Goal: Task Accomplishment & Management: Use online tool/utility

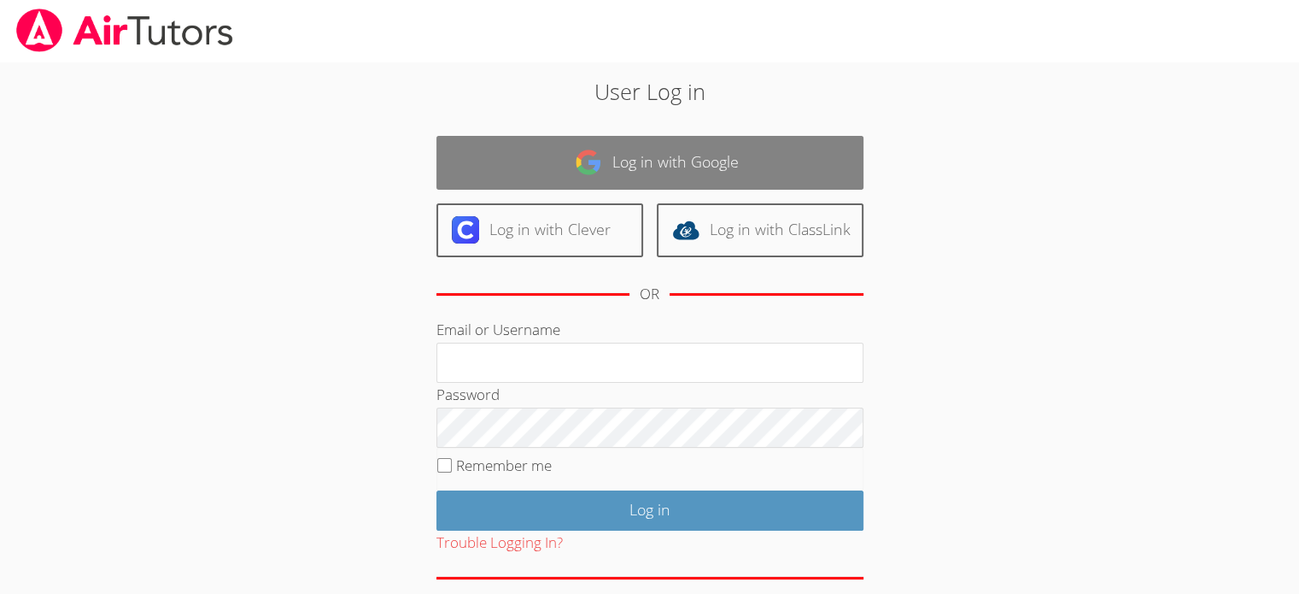
click at [650, 160] on link "Log in with Google" at bounding box center [650, 163] width 427 height 54
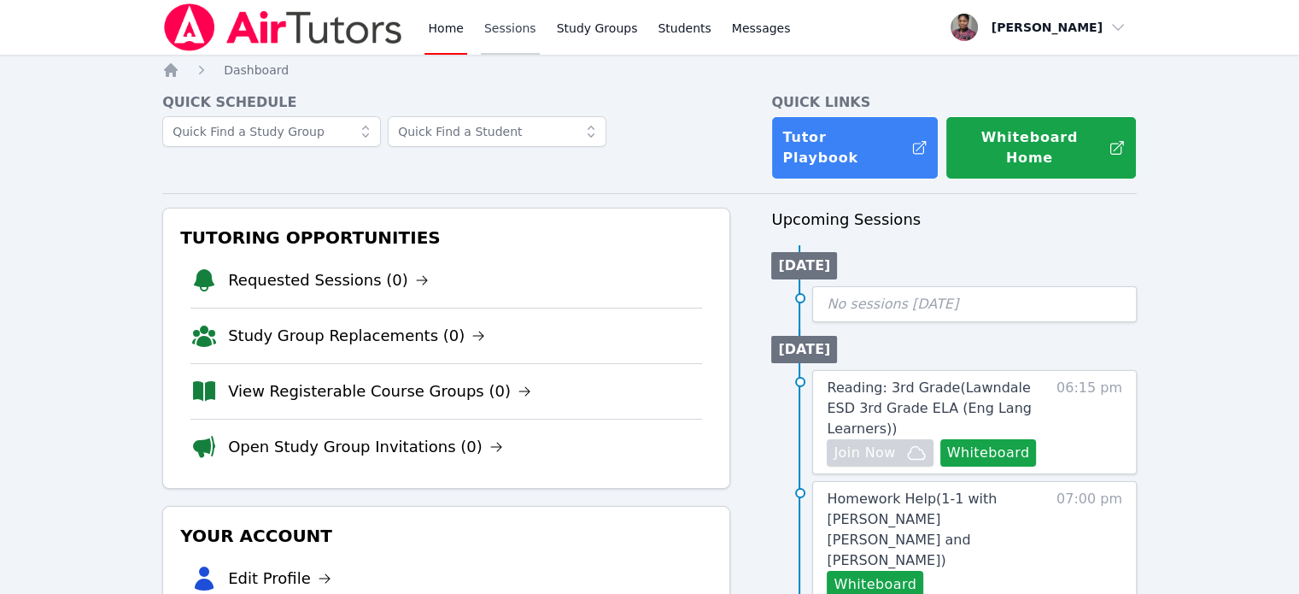
click at [507, 30] on link "Sessions" at bounding box center [510, 27] width 59 height 55
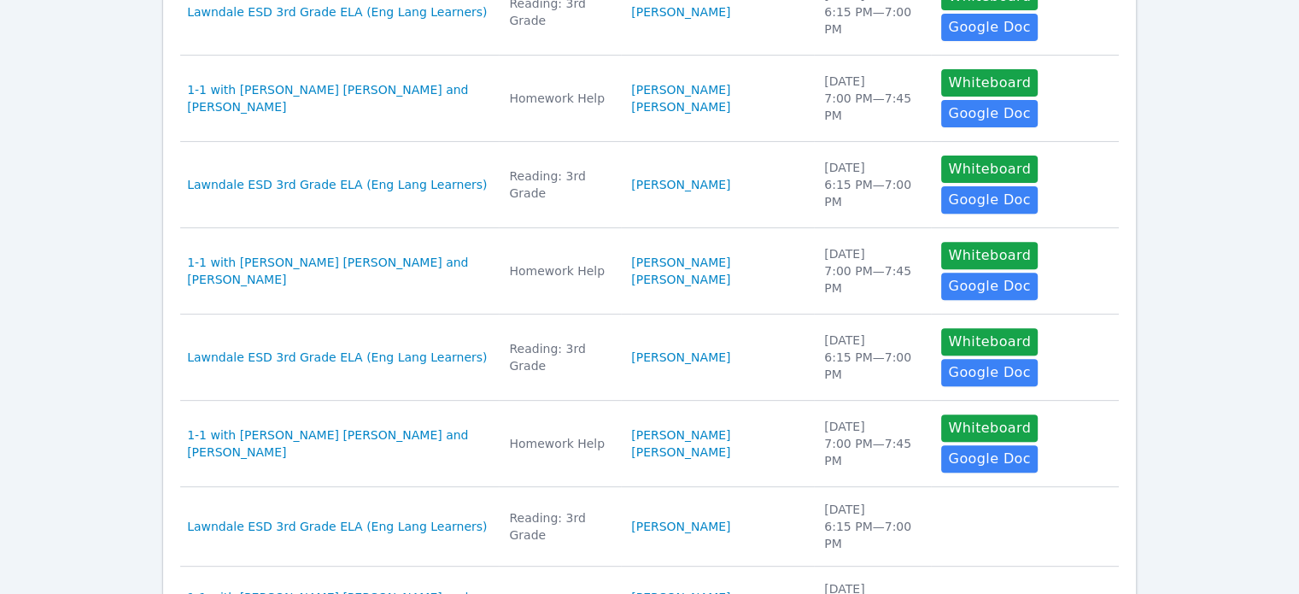
scroll to position [642, 0]
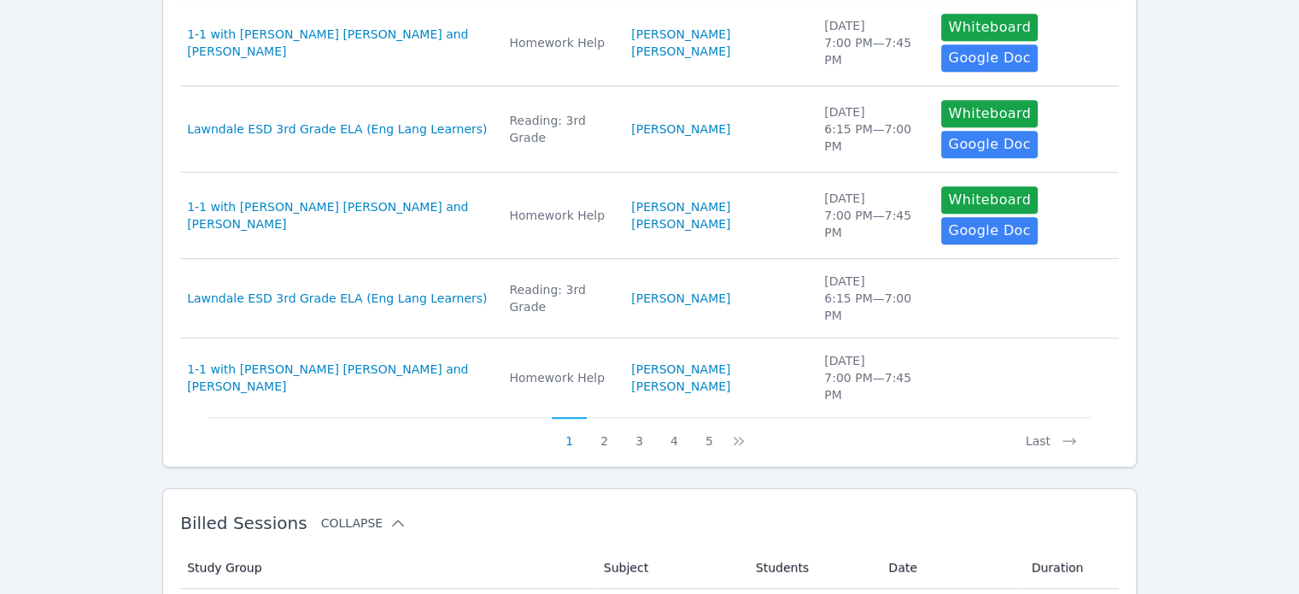
scroll to position [854, 0]
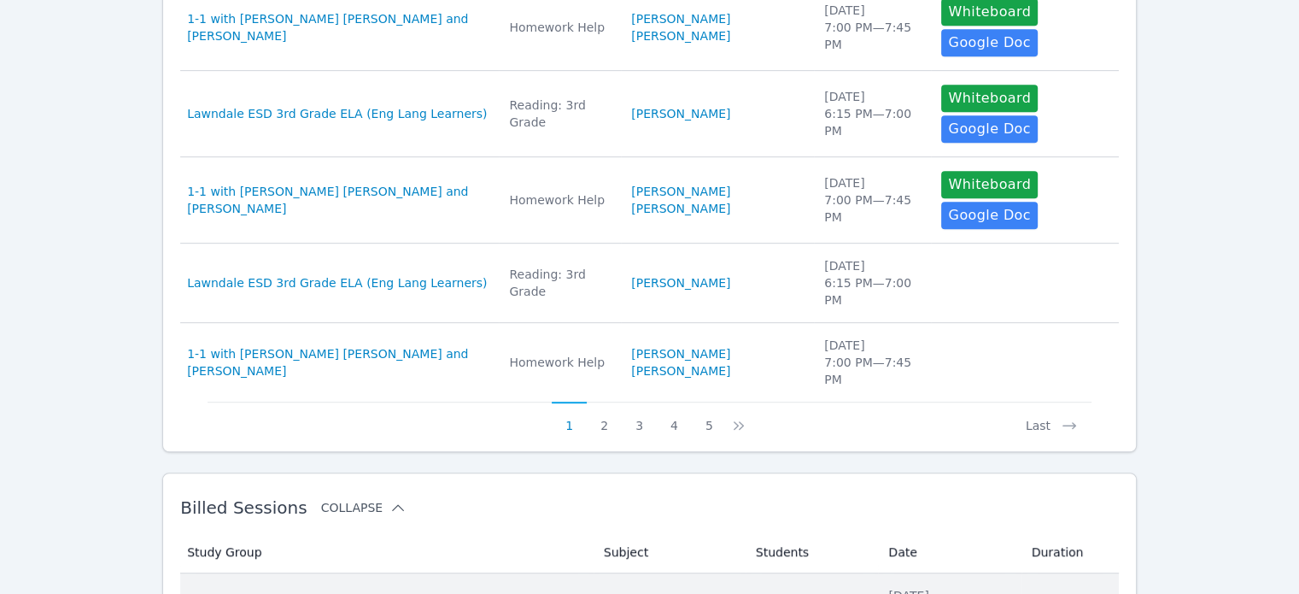
click at [284, 593] on span "Lawndale ESD 3rd Grade ELA (Eng Lang Learners)" at bounding box center [337, 603] width 300 height 17
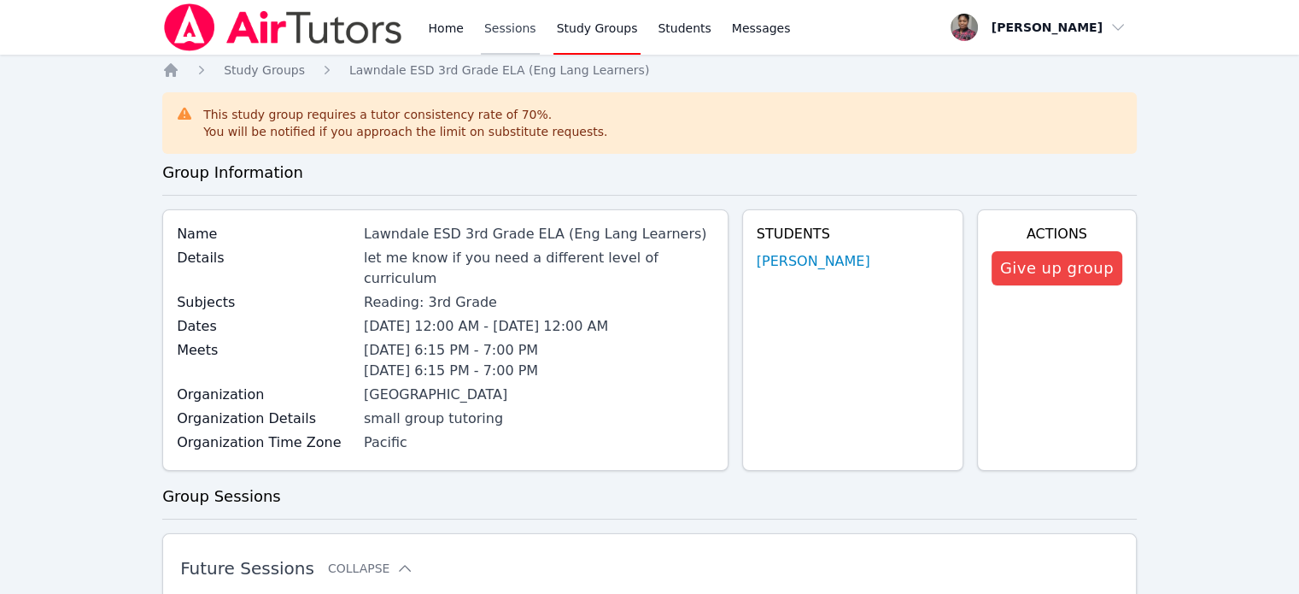
click at [491, 23] on link "Sessions" at bounding box center [510, 27] width 59 height 55
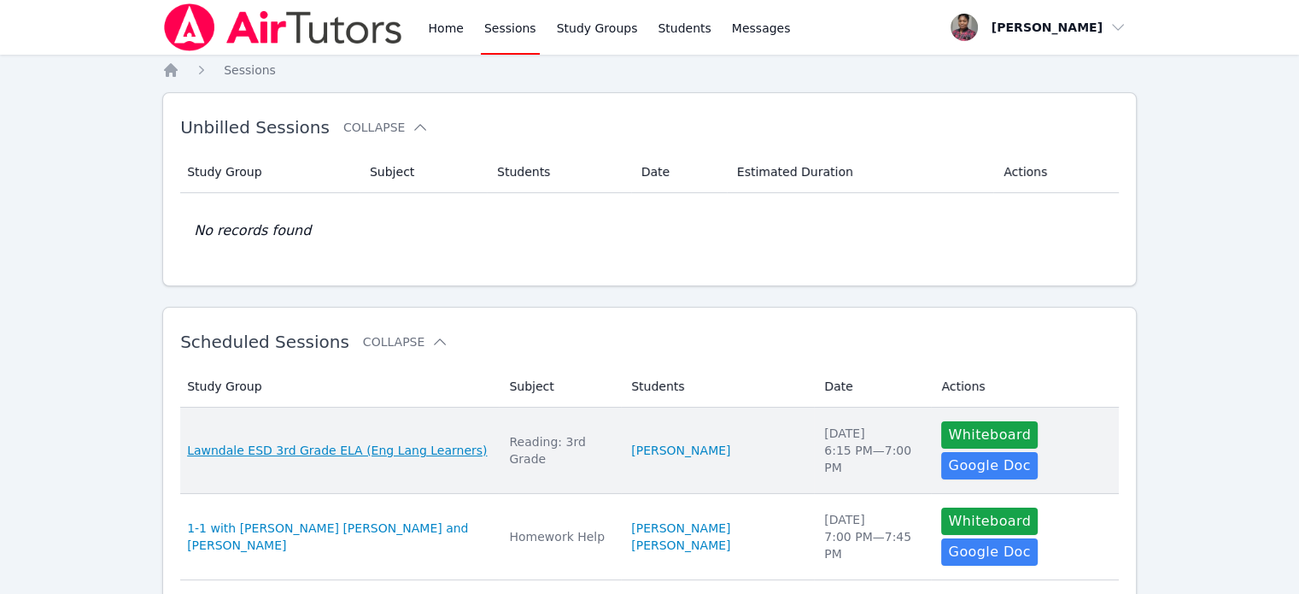
click at [397, 442] on span "Lawndale ESD 3rd Grade ELA (Eng Lang Learners)" at bounding box center [337, 450] width 300 height 17
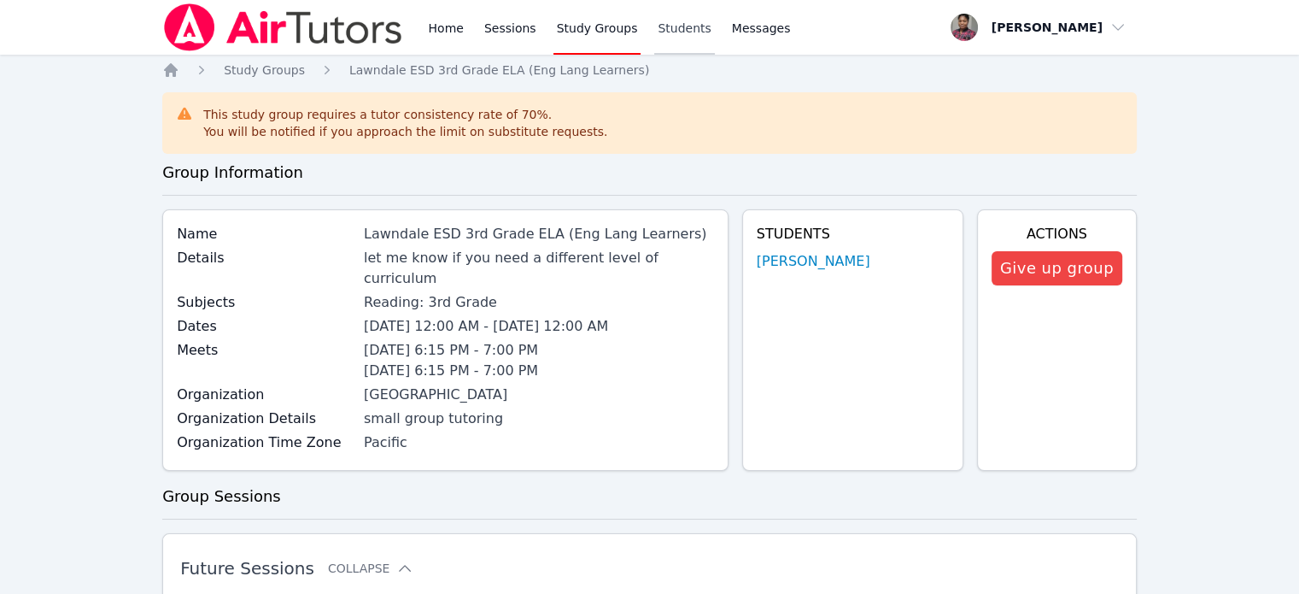
click at [671, 33] on link "Students" at bounding box center [684, 27] width 60 height 55
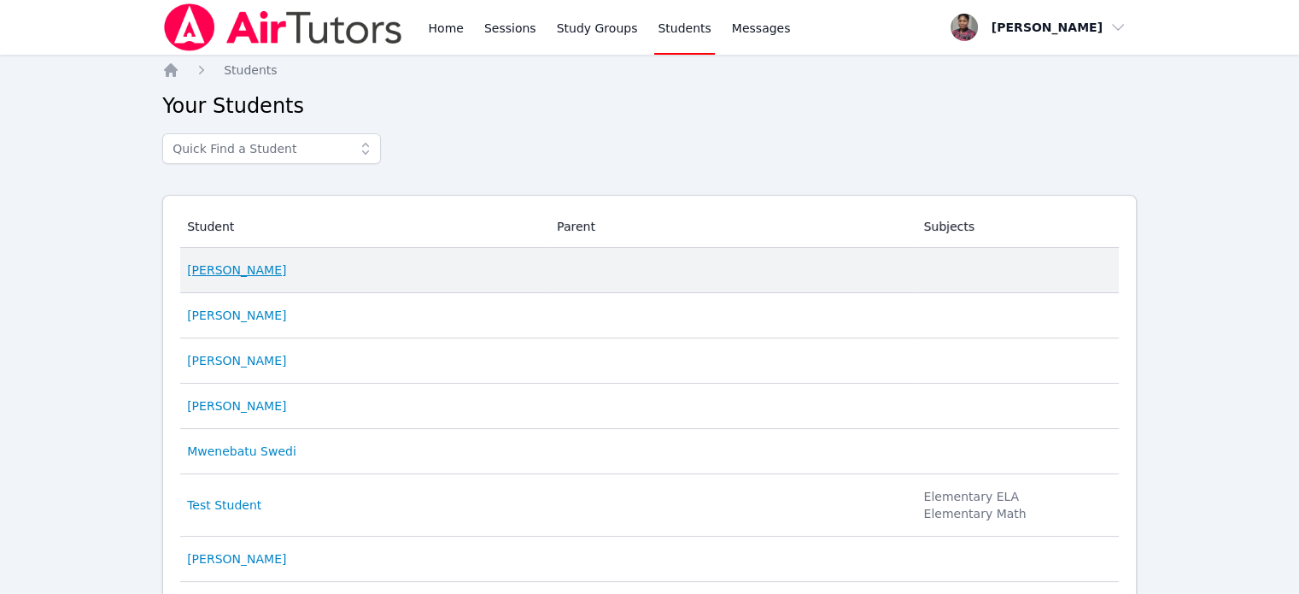
click at [226, 271] on link "[PERSON_NAME]" at bounding box center [236, 269] width 99 height 17
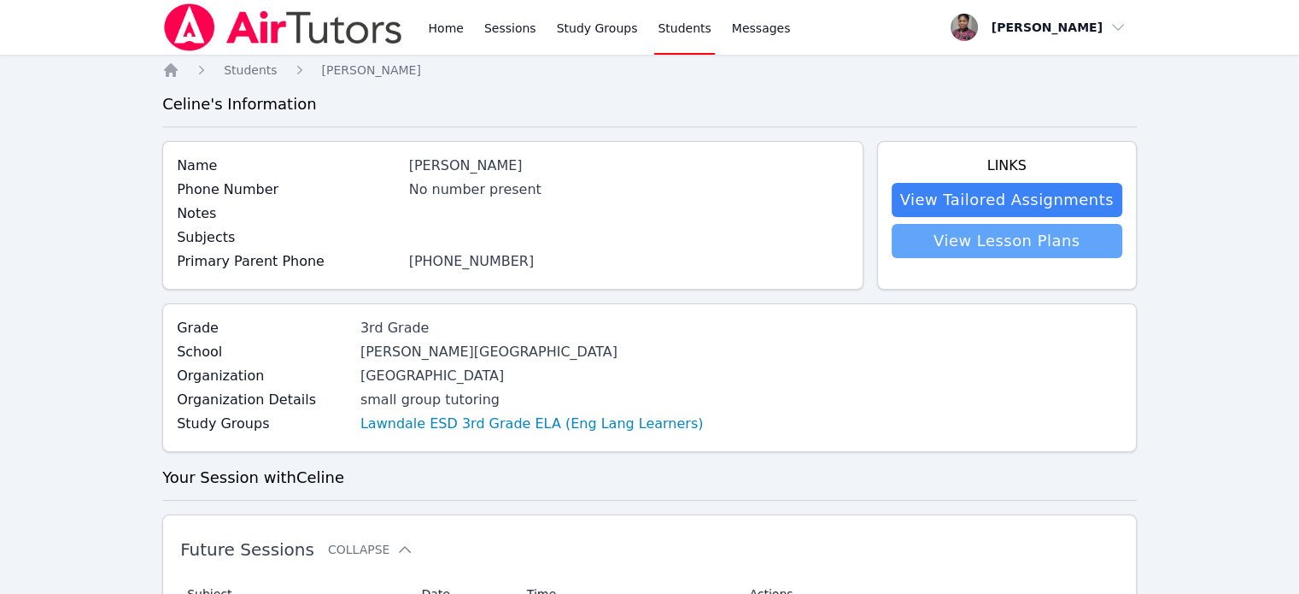
click at [974, 243] on link "View Lesson Plans" at bounding box center [1007, 241] width 231 height 34
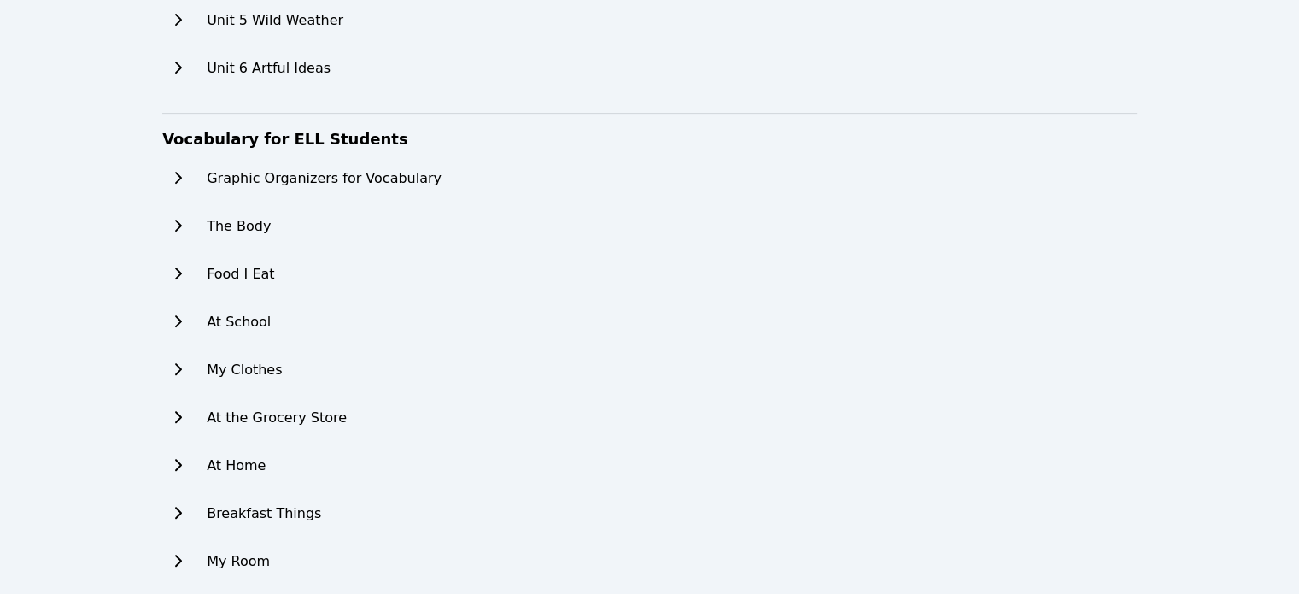
scroll to position [710, 0]
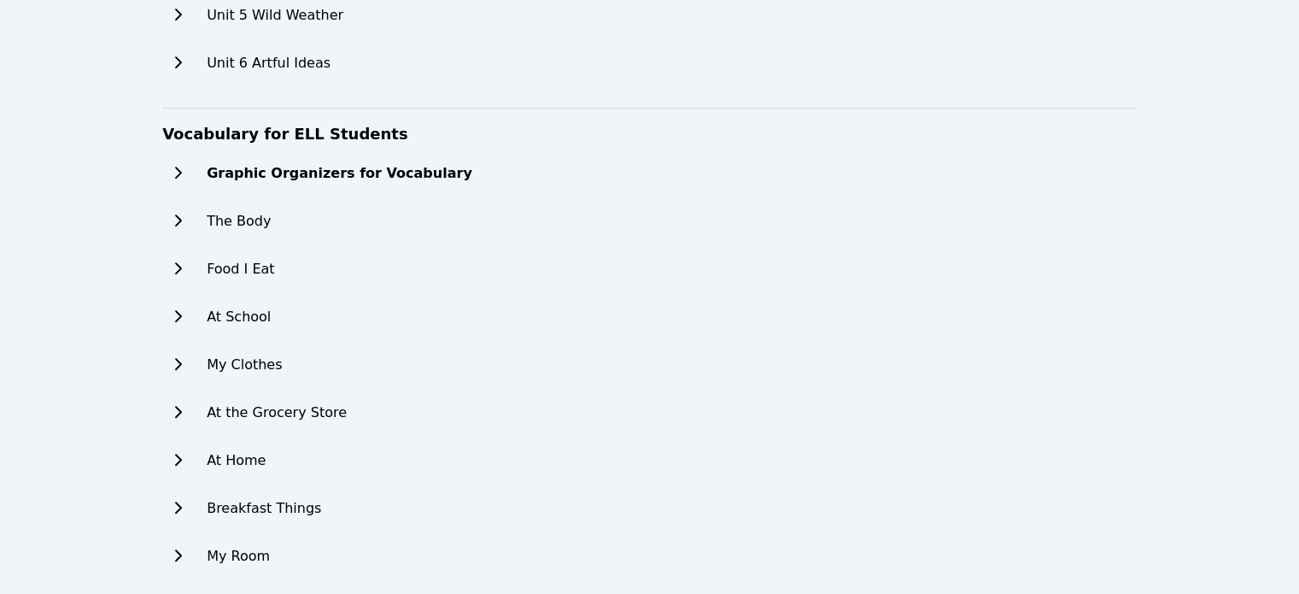
click at [386, 179] on h2 "Graphic Organizers for Vocabulary" at bounding box center [340, 173] width 266 height 21
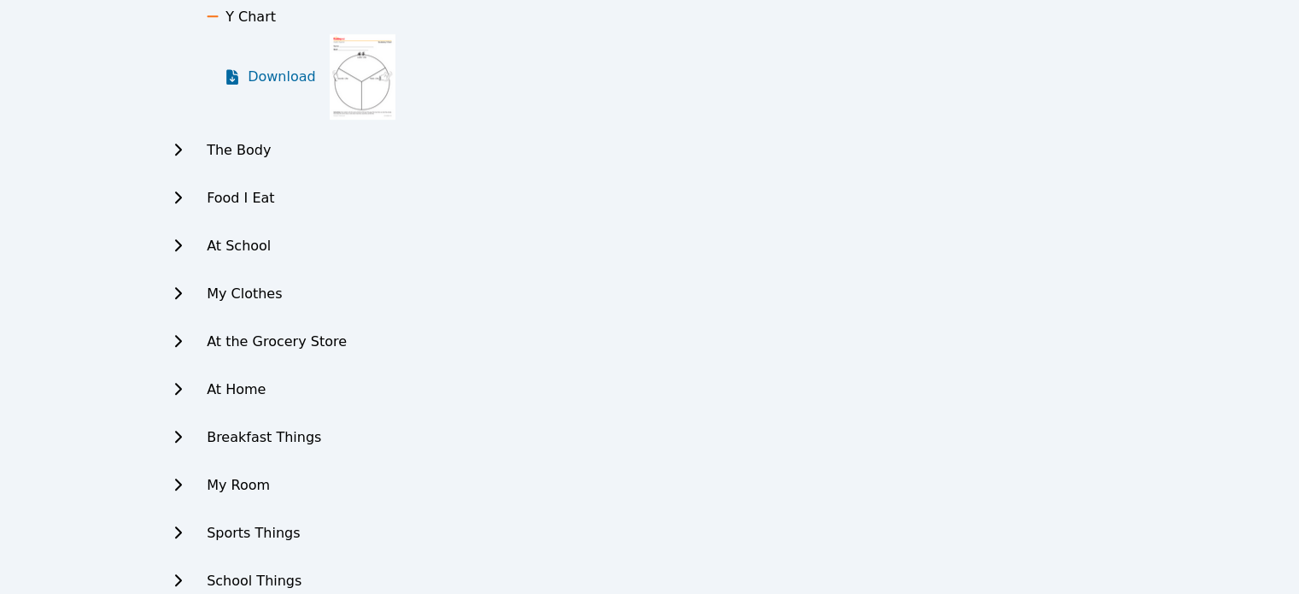
scroll to position [1220, 0]
click at [234, 191] on h2 "Food I Eat" at bounding box center [245, 195] width 77 height 21
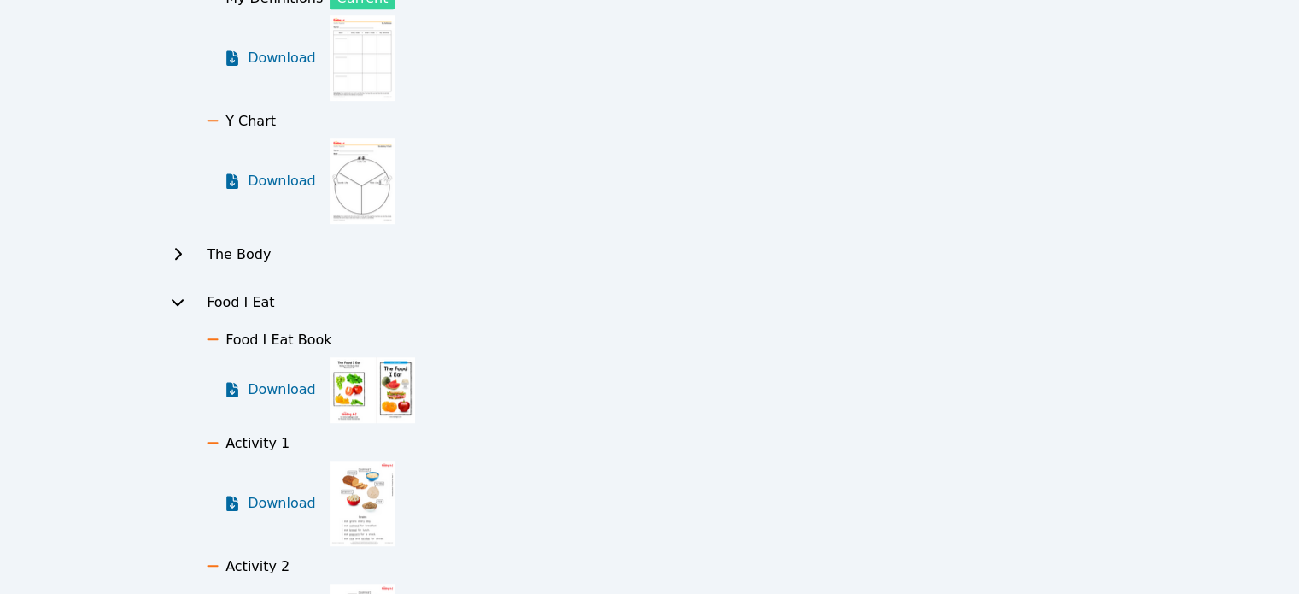
scroll to position [1117, 0]
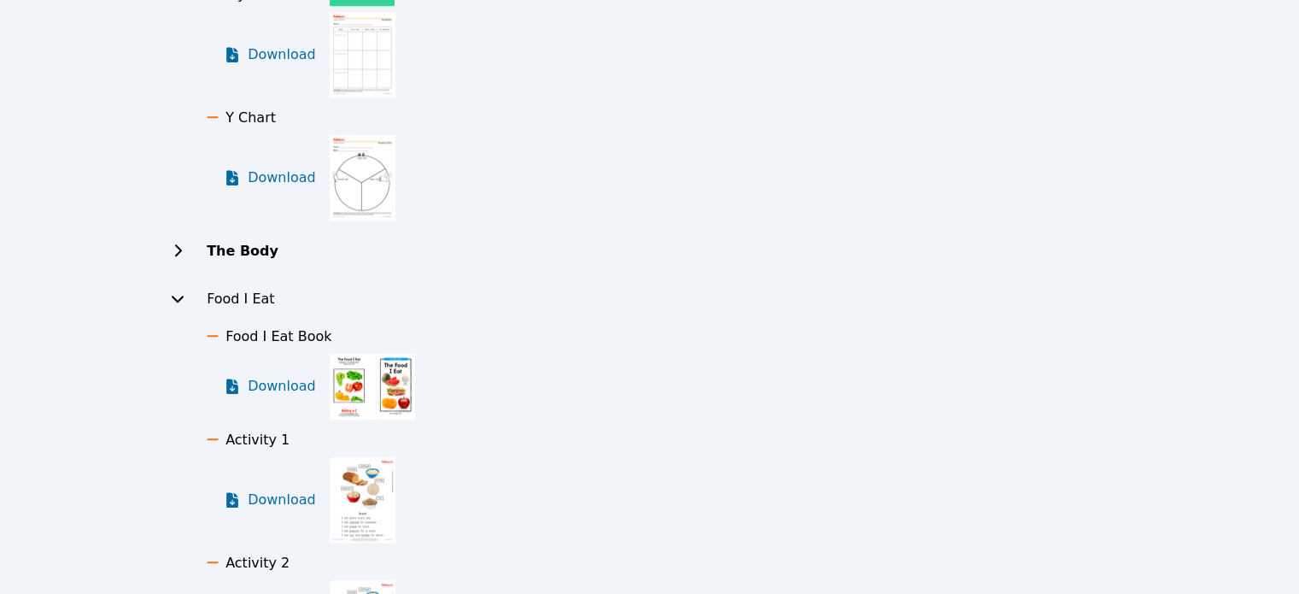
click at [222, 248] on h2 "The Body" at bounding box center [243, 251] width 72 height 21
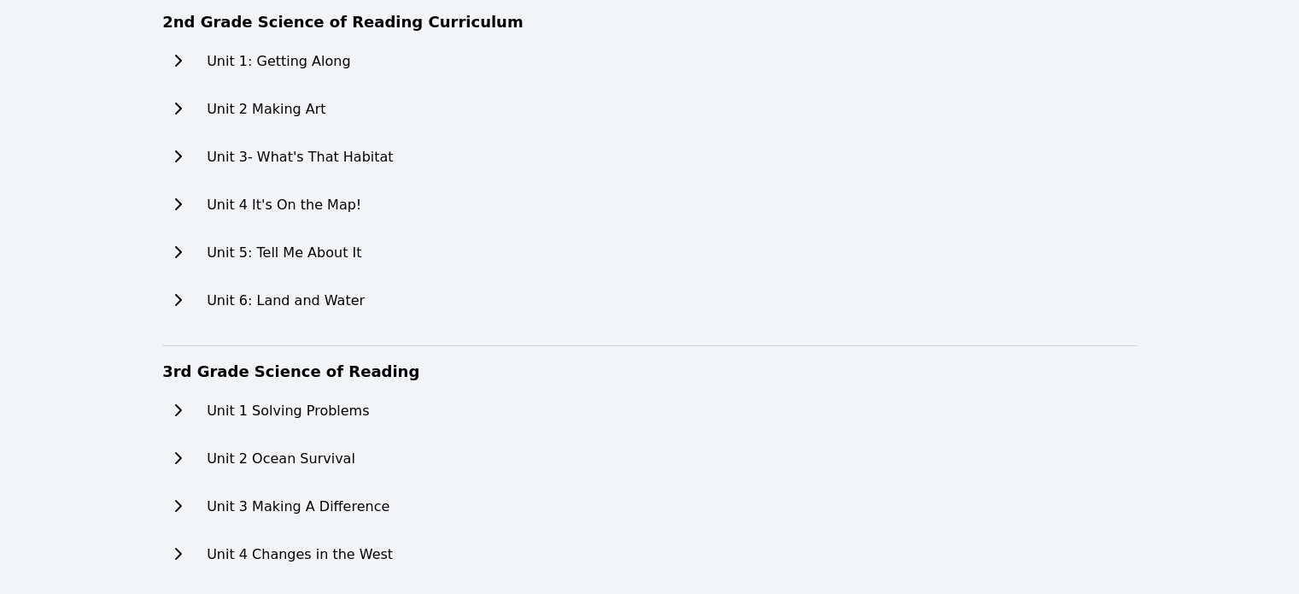
scroll to position [0, 0]
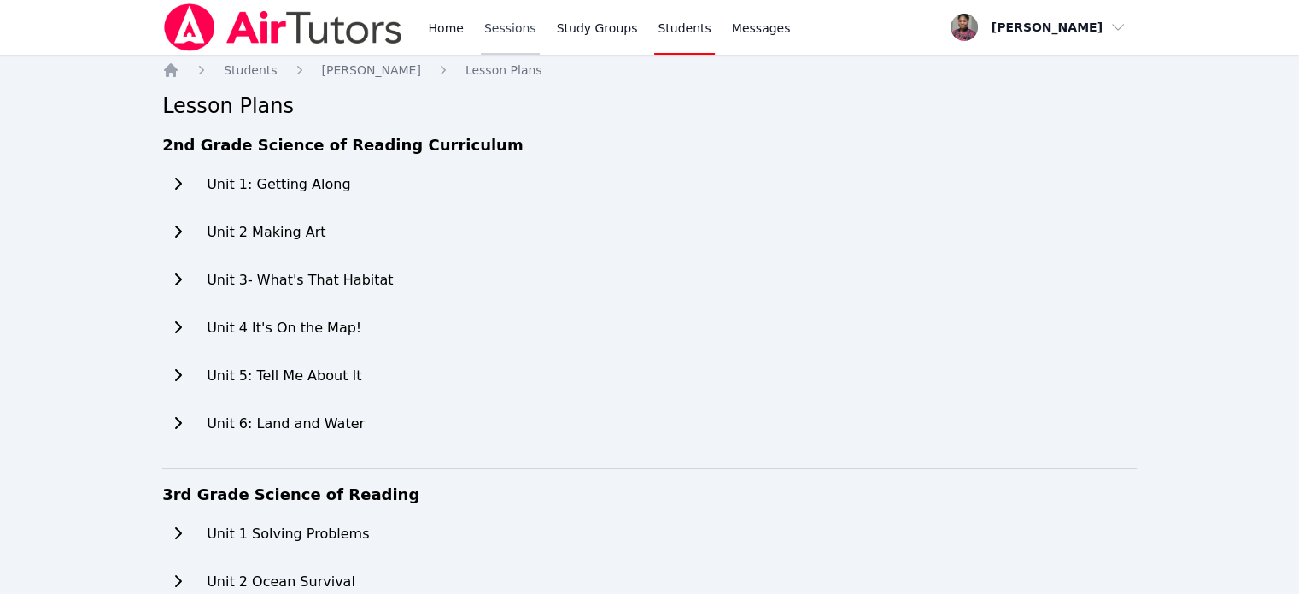
click at [505, 30] on link "Sessions" at bounding box center [510, 27] width 59 height 55
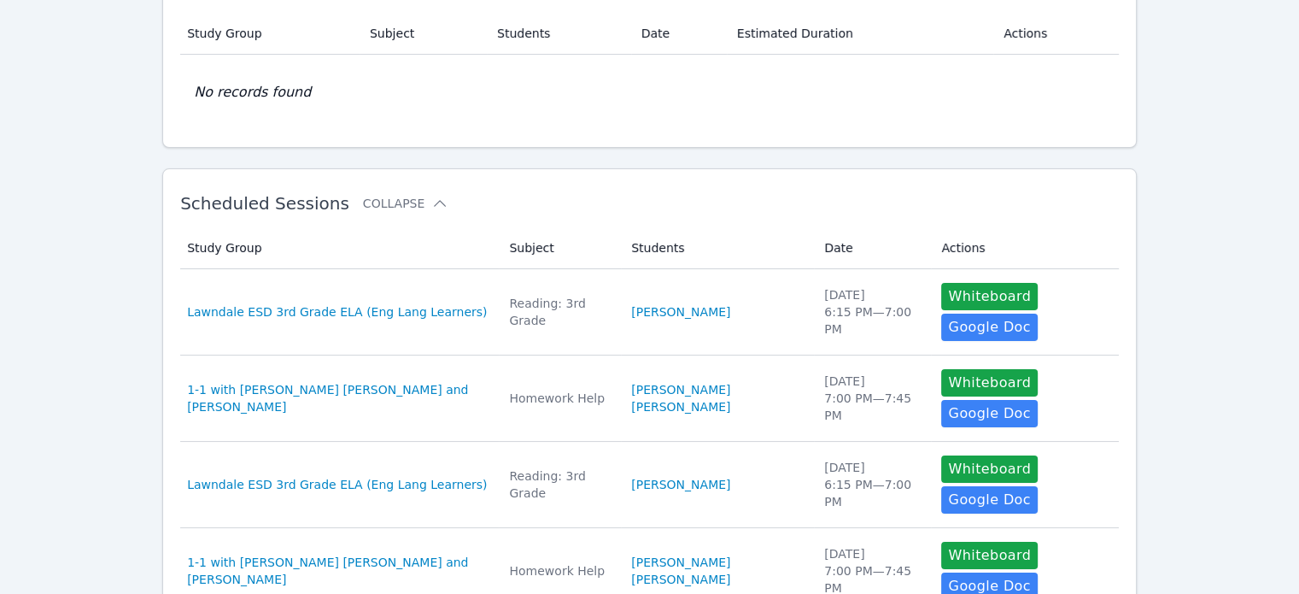
scroll to position [141, 0]
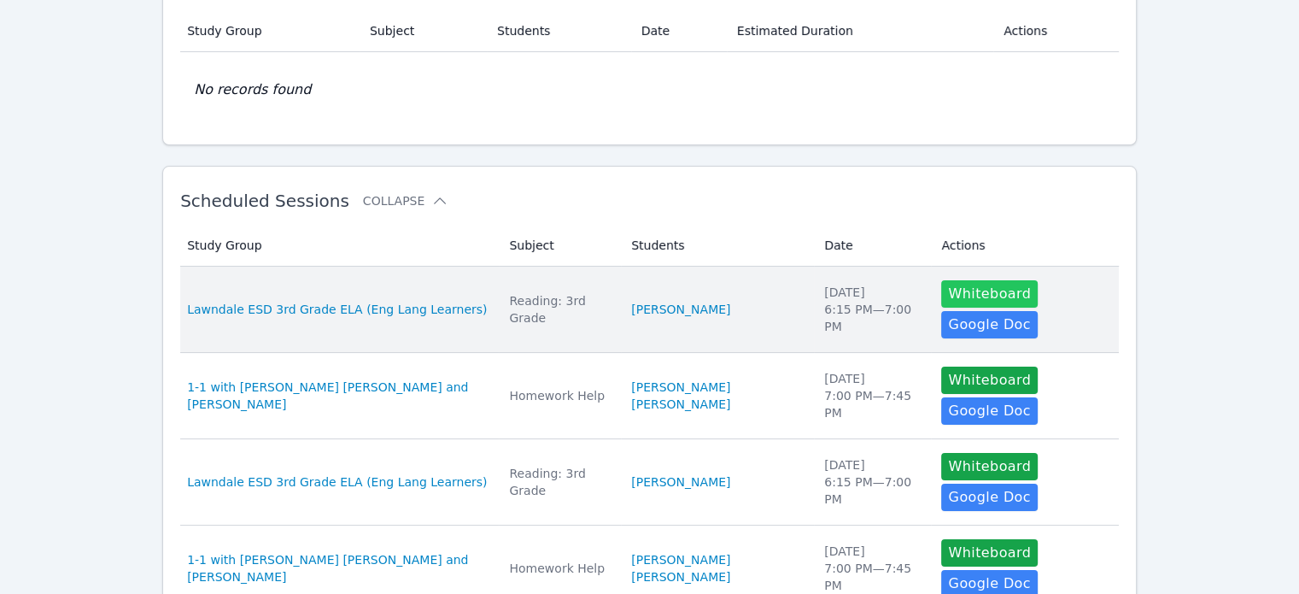
click at [941, 291] on button "Whiteboard" at bounding box center [989, 293] width 97 height 27
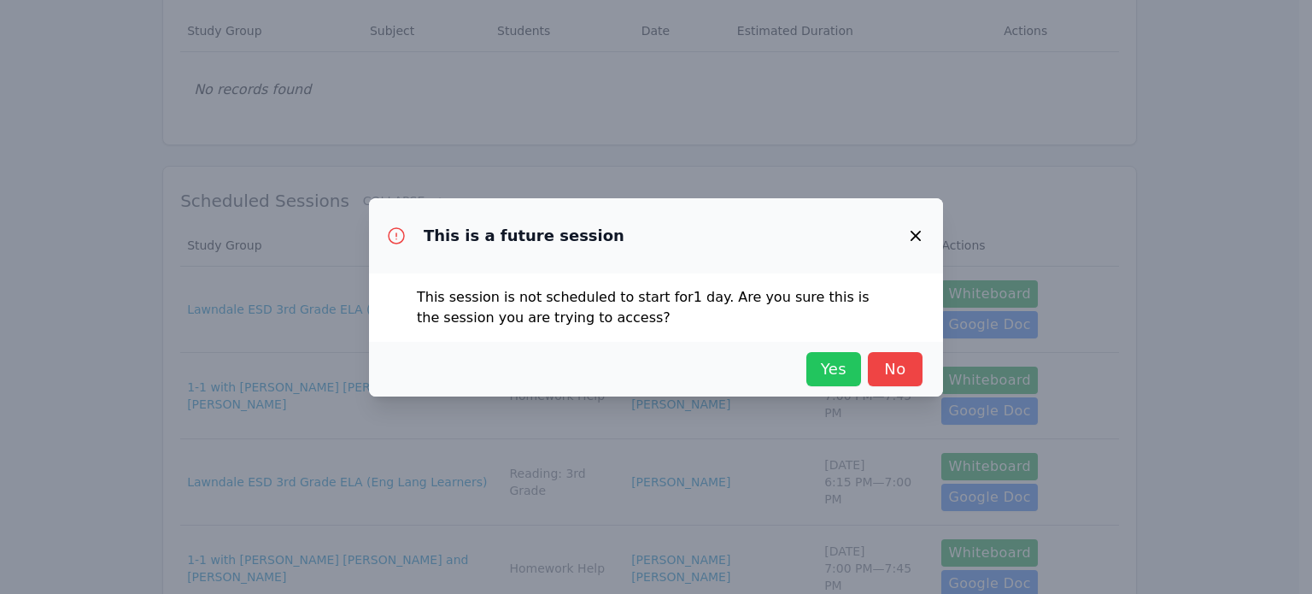
click at [833, 367] on span "Yes" at bounding box center [834, 369] width 38 height 24
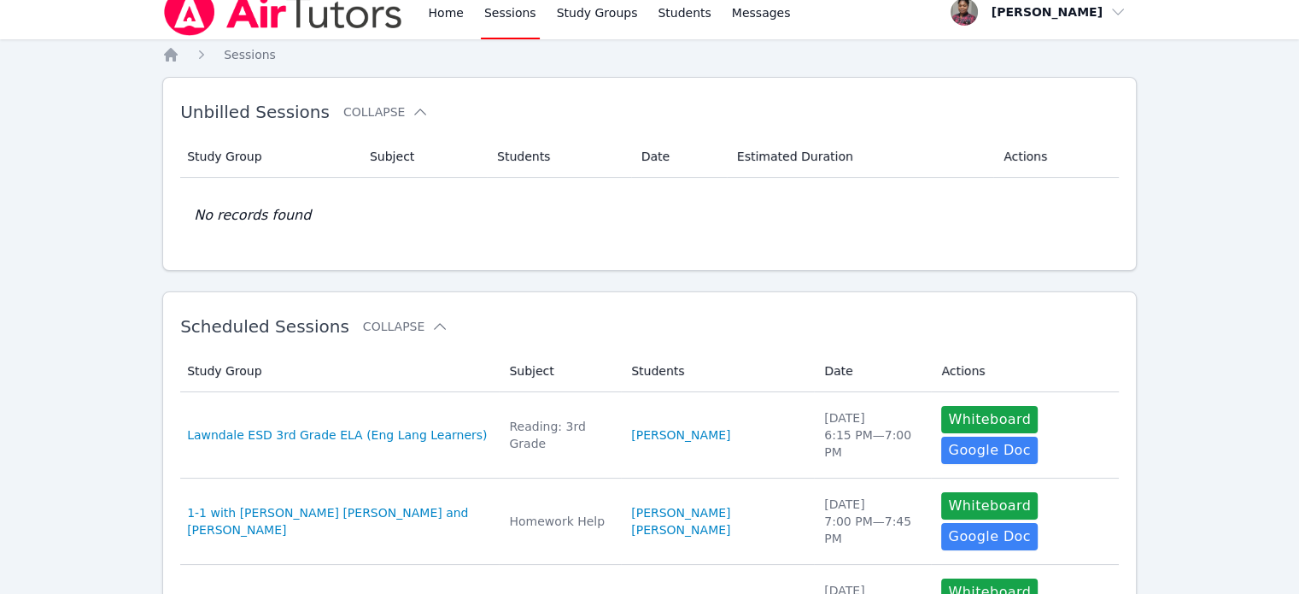
scroll to position [0, 0]
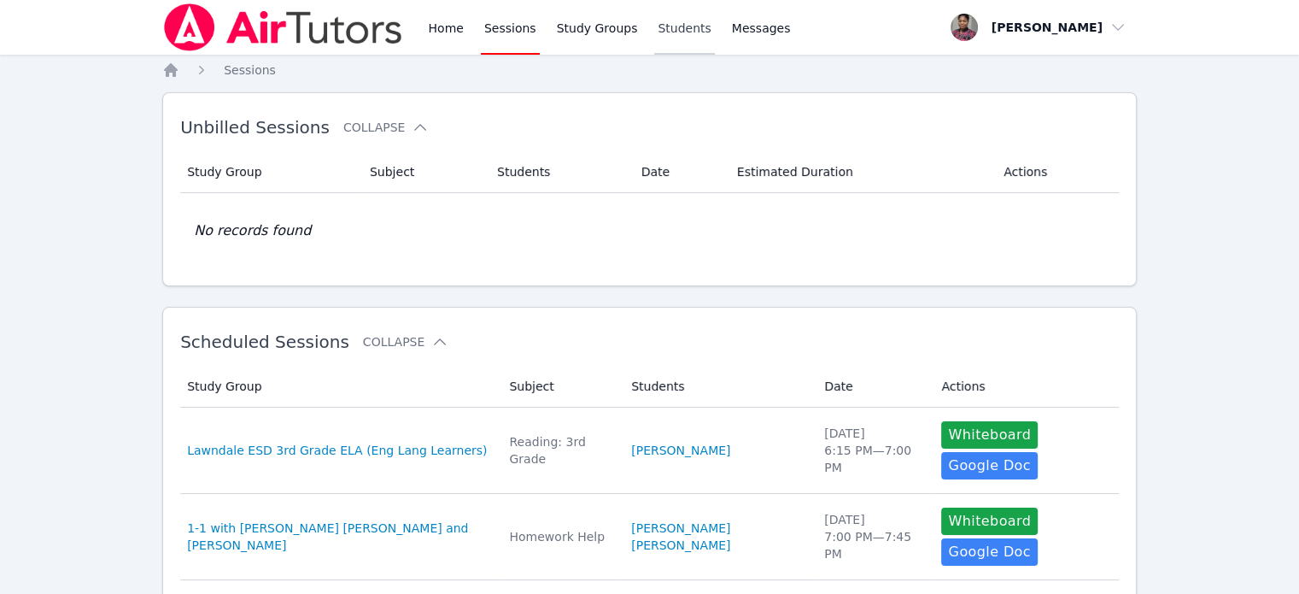
click at [666, 26] on link "Students" at bounding box center [684, 27] width 60 height 55
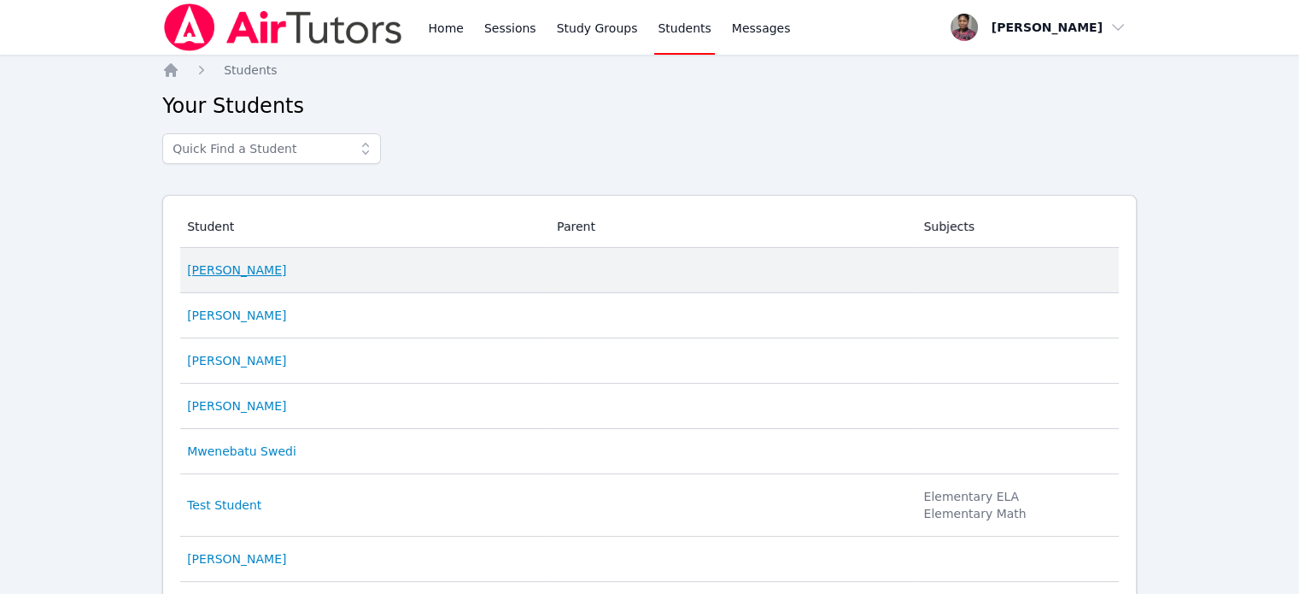
click at [246, 272] on link "[PERSON_NAME]" at bounding box center [236, 269] width 99 height 17
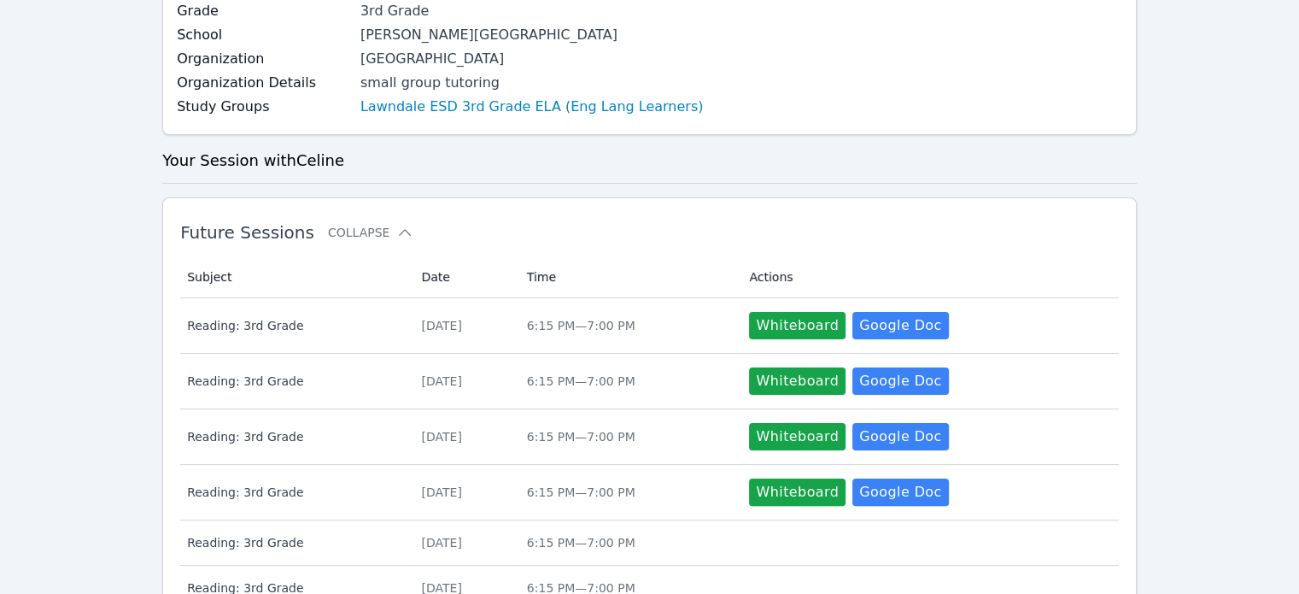
scroll to position [328, 0]
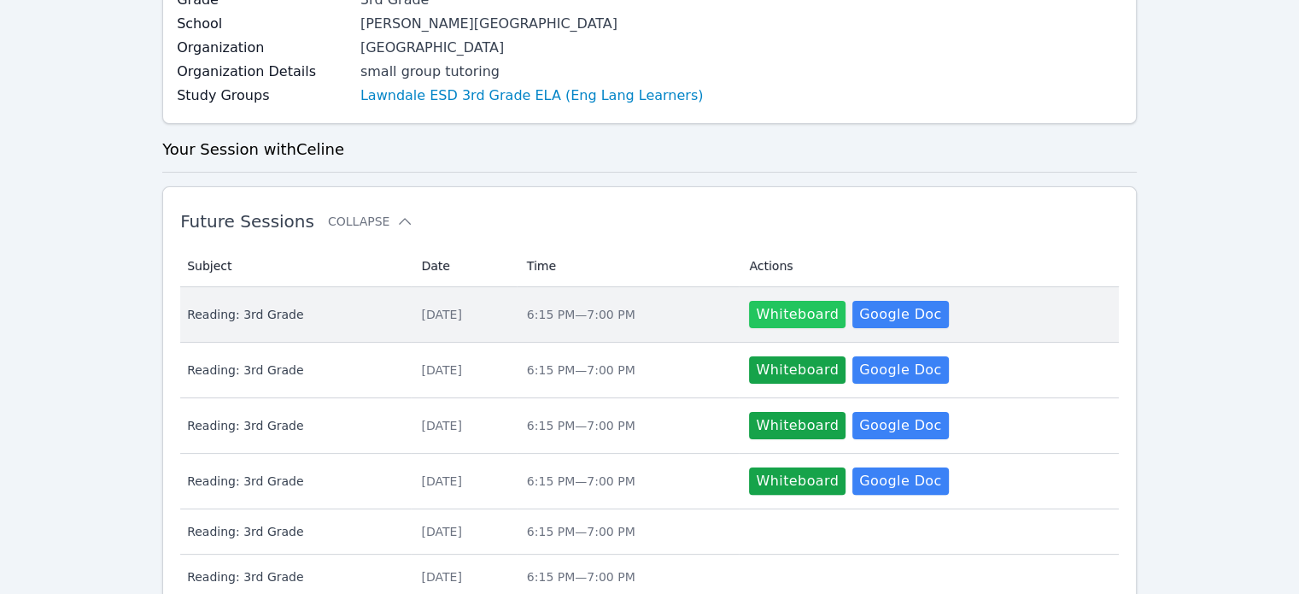
click at [800, 307] on button "Whiteboard" at bounding box center [797, 314] width 97 height 27
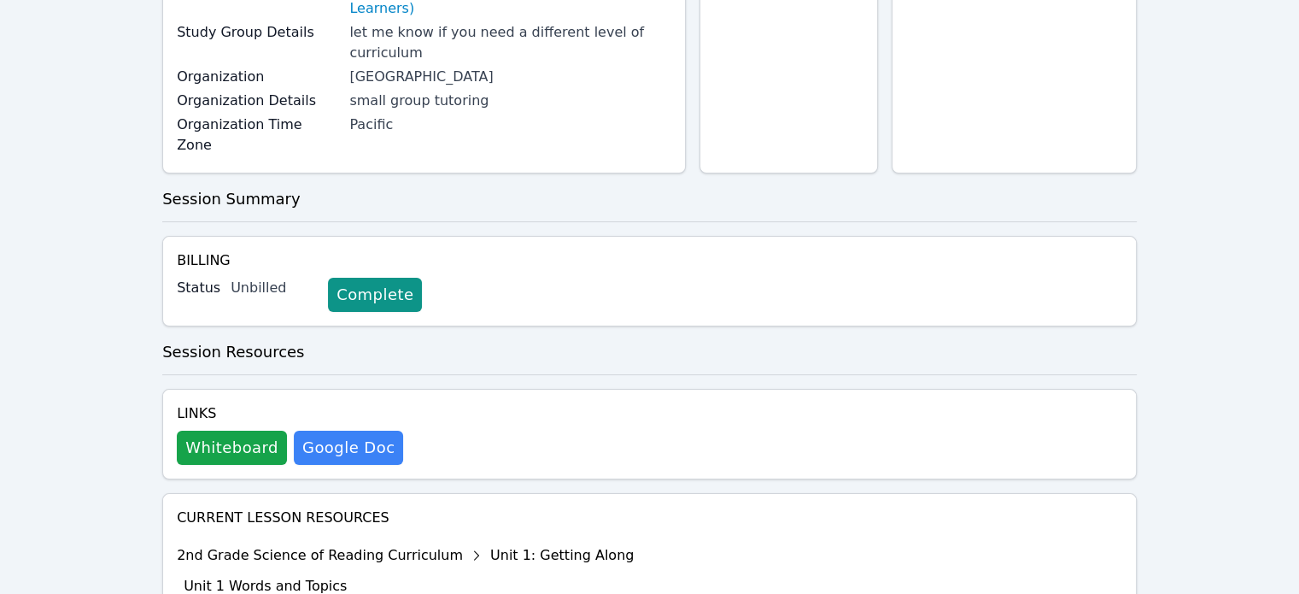
scroll to position [283, 0]
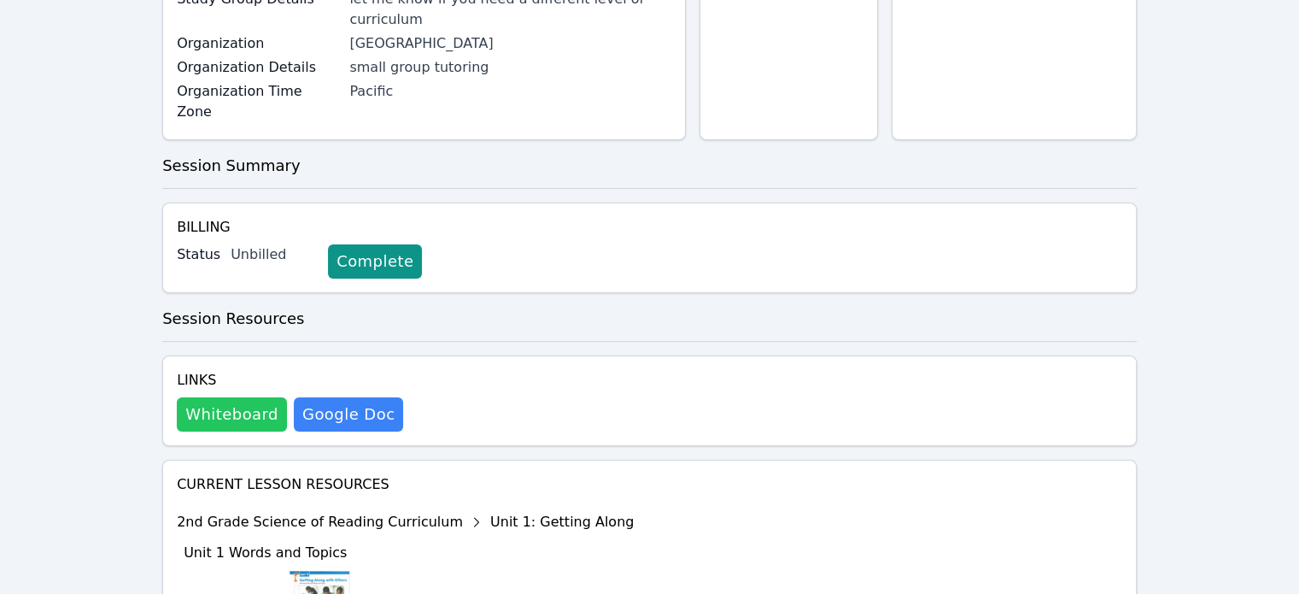
click at [235, 397] on button "Whiteboard" at bounding box center [232, 414] width 110 height 34
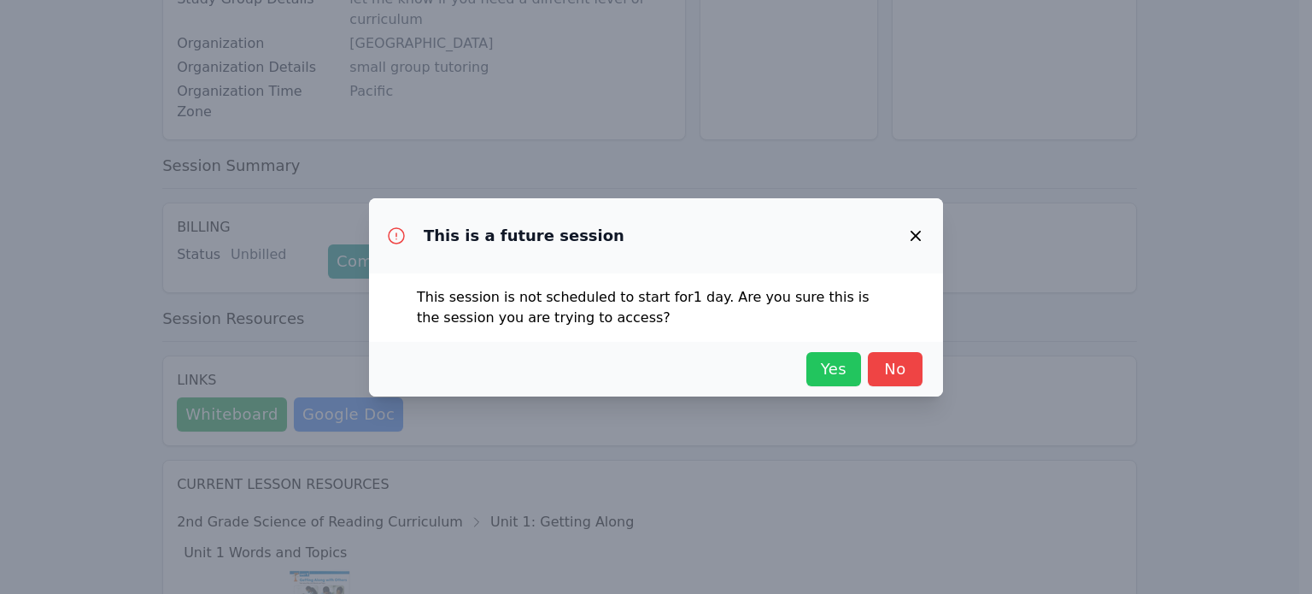
click at [830, 367] on span "Yes" at bounding box center [834, 369] width 38 height 24
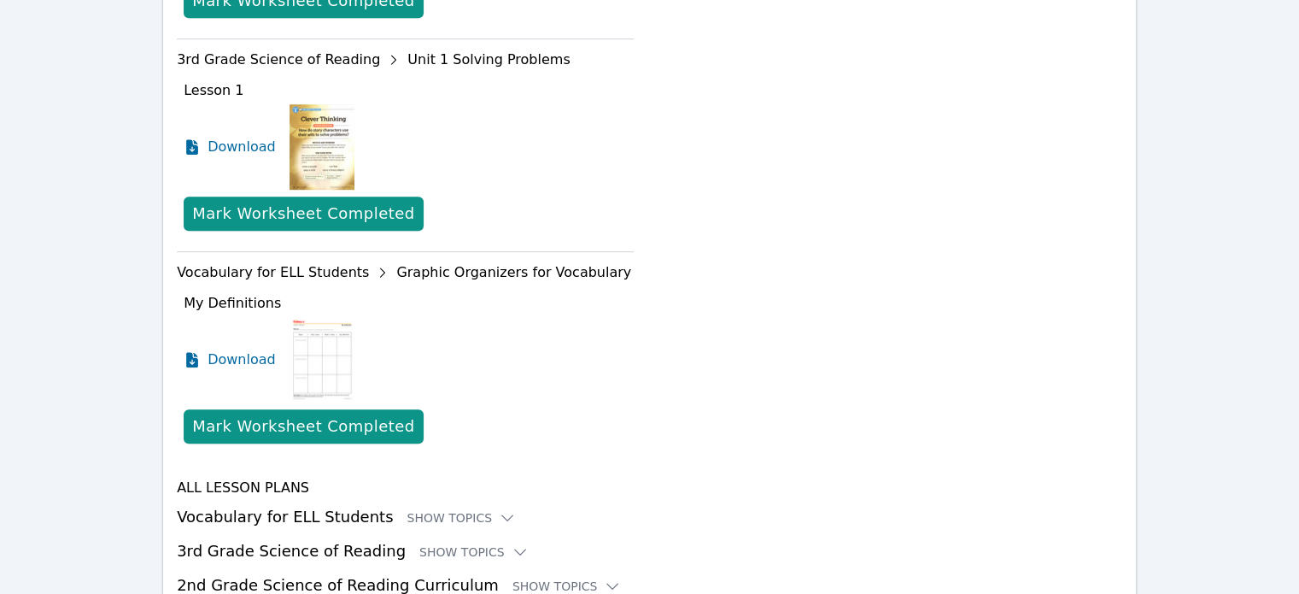
scroll to position [976, 0]
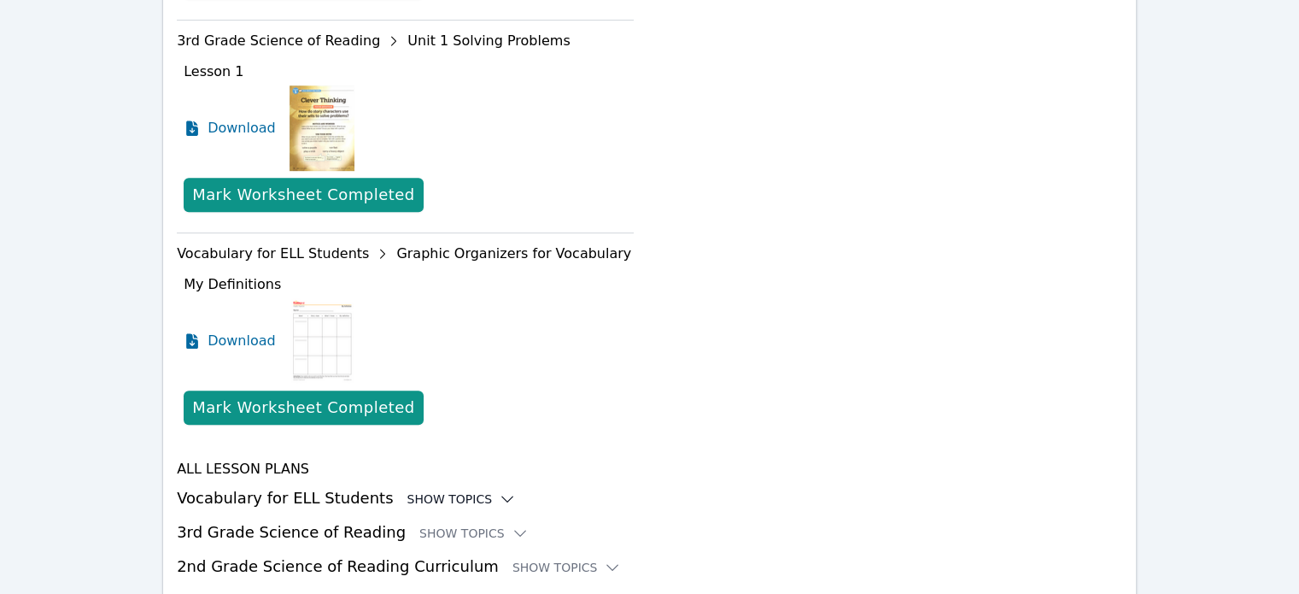
click at [499, 490] on icon at bounding box center [507, 498] width 17 height 17
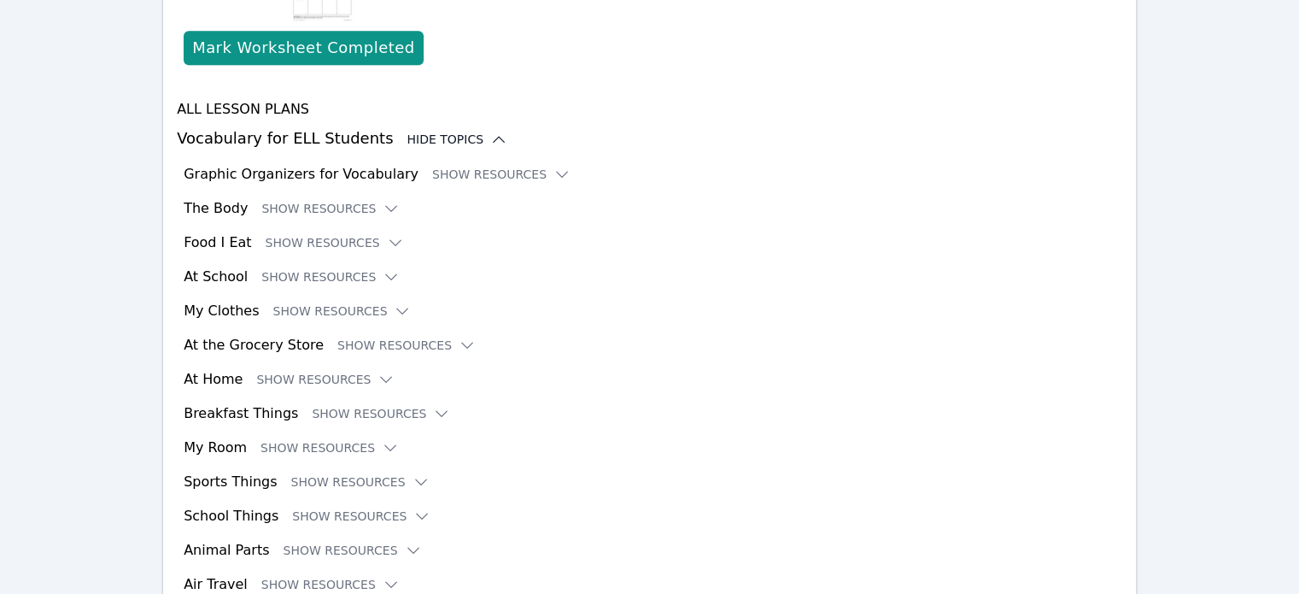
scroll to position [1345, 0]
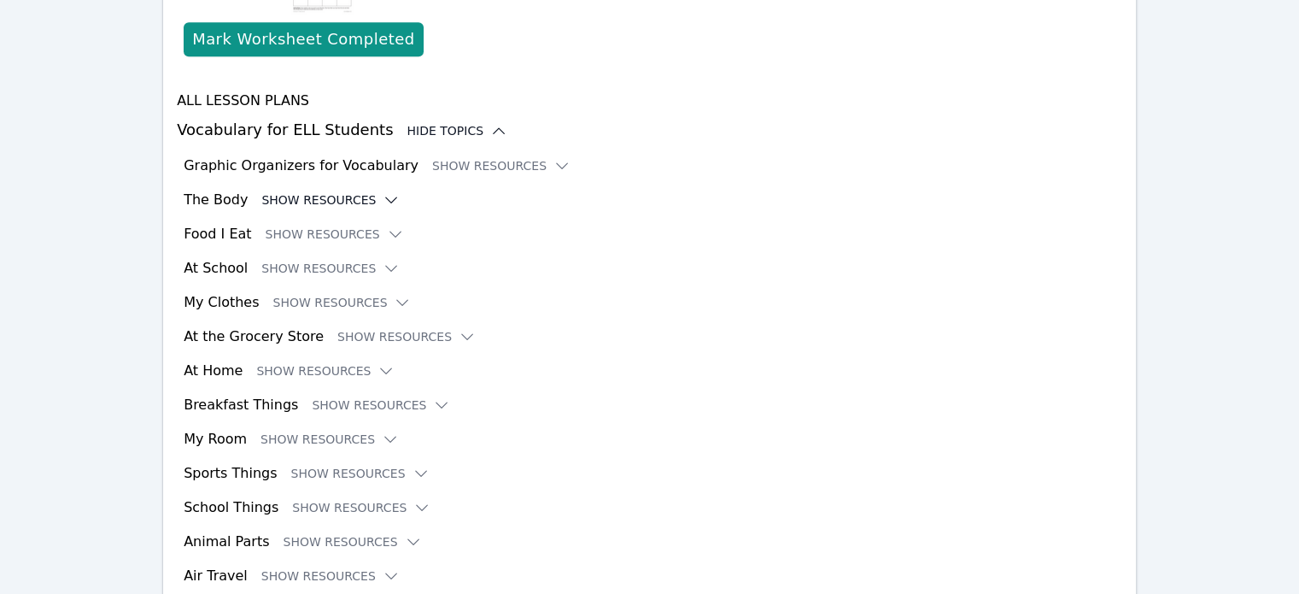
click at [383, 191] on icon at bounding box center [391, 199] width 17 height 17
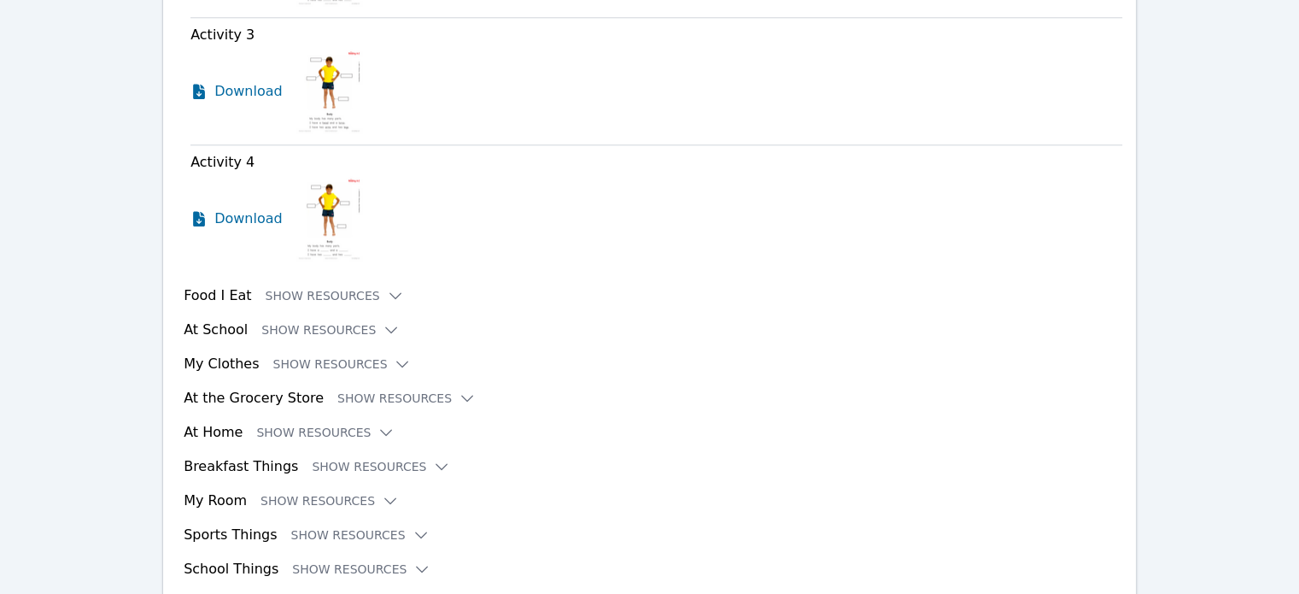
scroll to position [1924, 0]
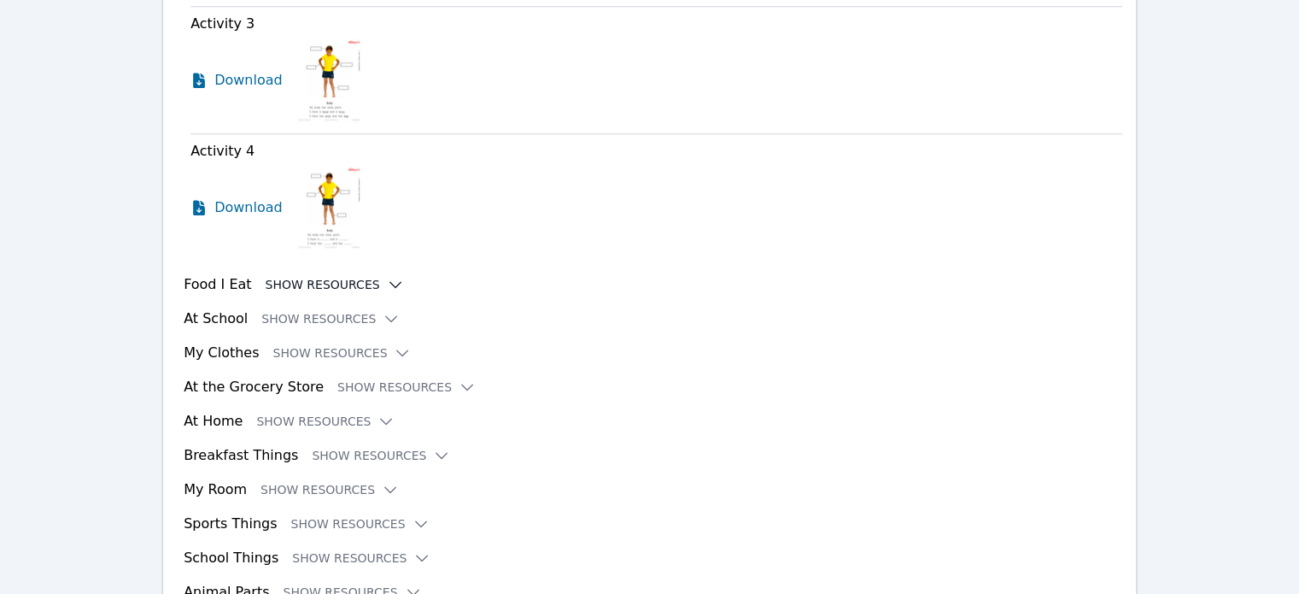
click at [387, 276] on icon at bounding box center [395, 284] width 17 height 17
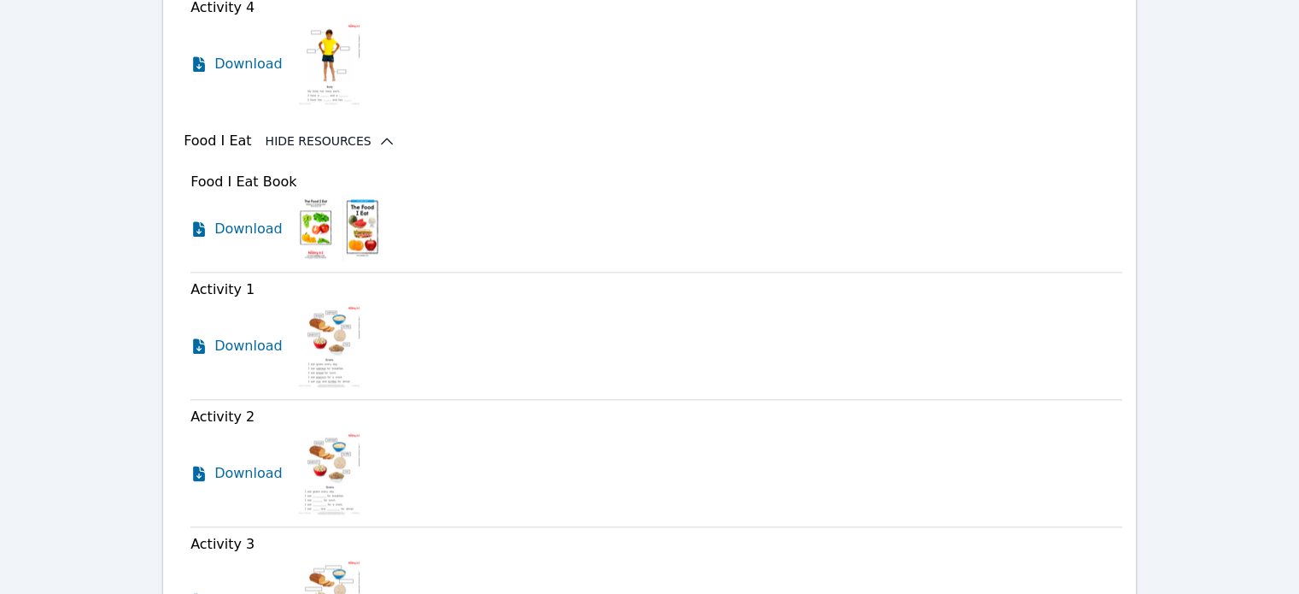
scroll to position [2189, 0]
